Goal: Information Seeking & Learning: Learn about a topic

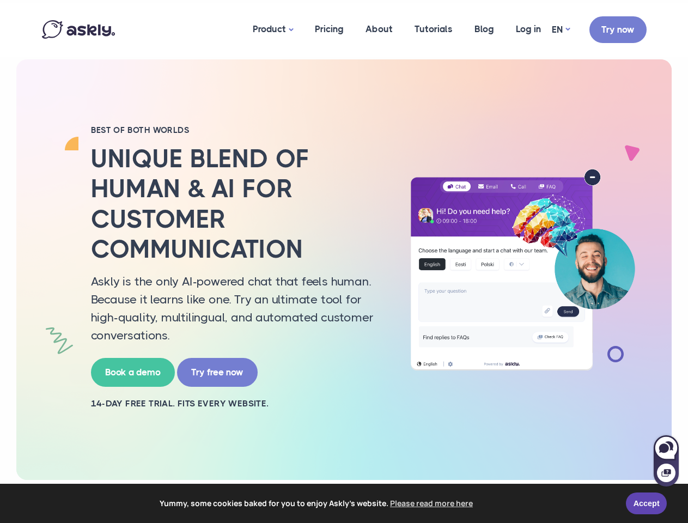
click at [344, 261] on h2 "Unique blend of human & AI for customer communication" at bounding box center [238, 204] width 294 height 120
click at [344, 503] on span "Yummy, some cookies baked for you to enjoy Askly's website. Please read more he…" at bounding box center [317, 503] width 602 height 16
click at [646, 503] on link "Accept" at bounding box center [646, 503] width 41 height 22
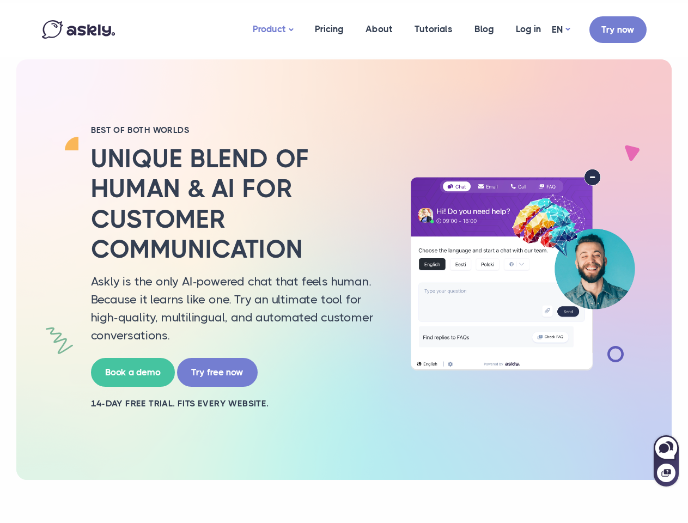
click at [273, 29] on link "Product" at bounding box center [273, 30] width 62 height 54
click at [666, 460] on div at bounding box center [666, 467] width 25 height 40
click at [666, 448] on icon at bounding box center [664, 447] width 10 height 9
click at [666, 473] on icon at bounding box center [665, 473] width 9 height 8
